Goal: Task Accomplishment & Management: Manage account settings

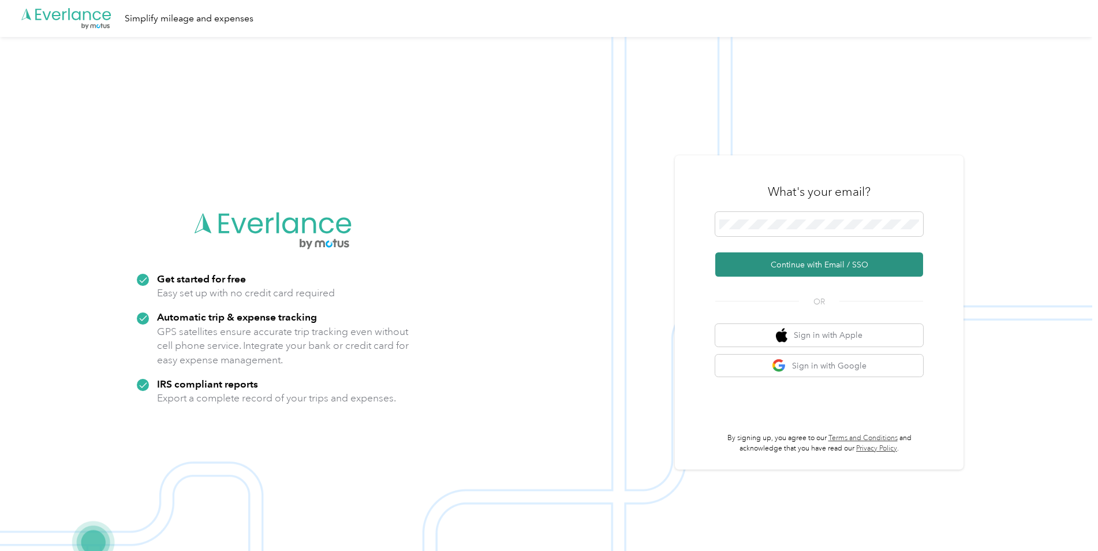
click at [815, 264] on button "Continue with Email / SSO" at bounding box center [819, 264] width 208 height 24
